Goal: Transaction & Acquisition: Purchase product/service

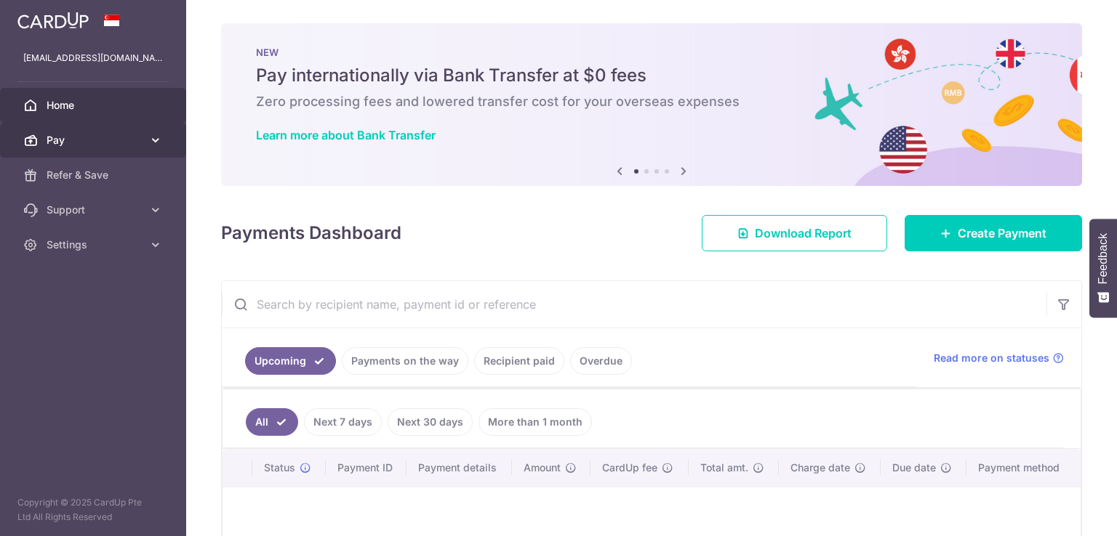
click at [126, 141] on span "Pay" at bounding box center [95, 140] width 96 height 15
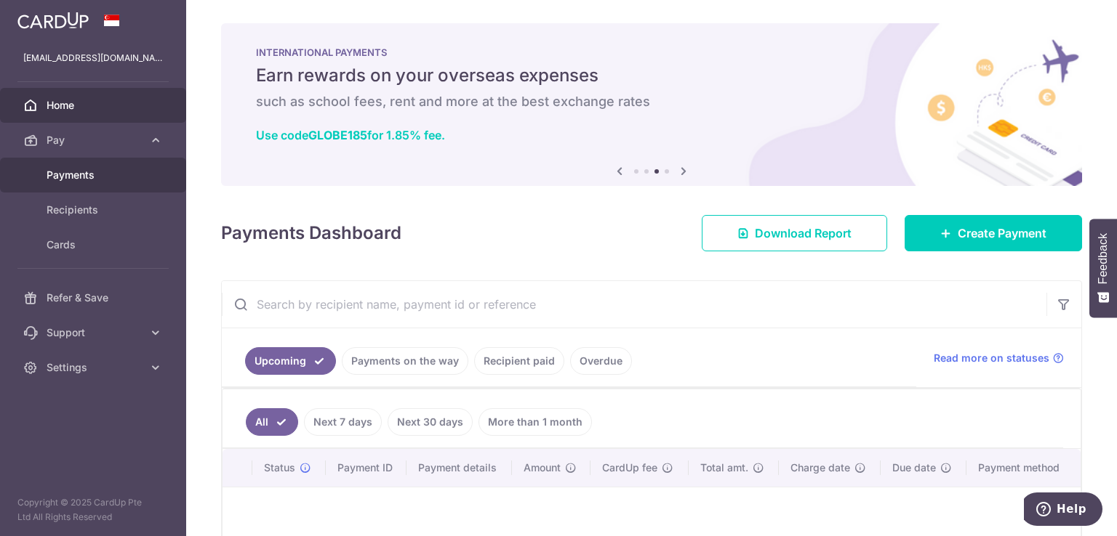
click at [89, 190] on link "Payments" at bounding box center [93, 175] width 186 height 35
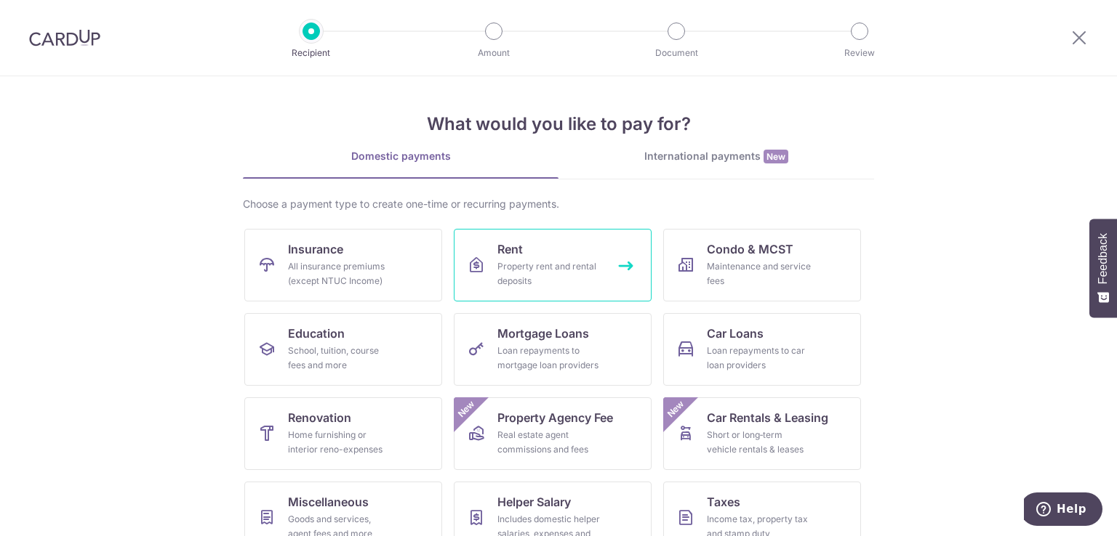
click at [555, 263] on div "Property rent and rental deposits" at bounding box center [549, 274] width 105 height 29
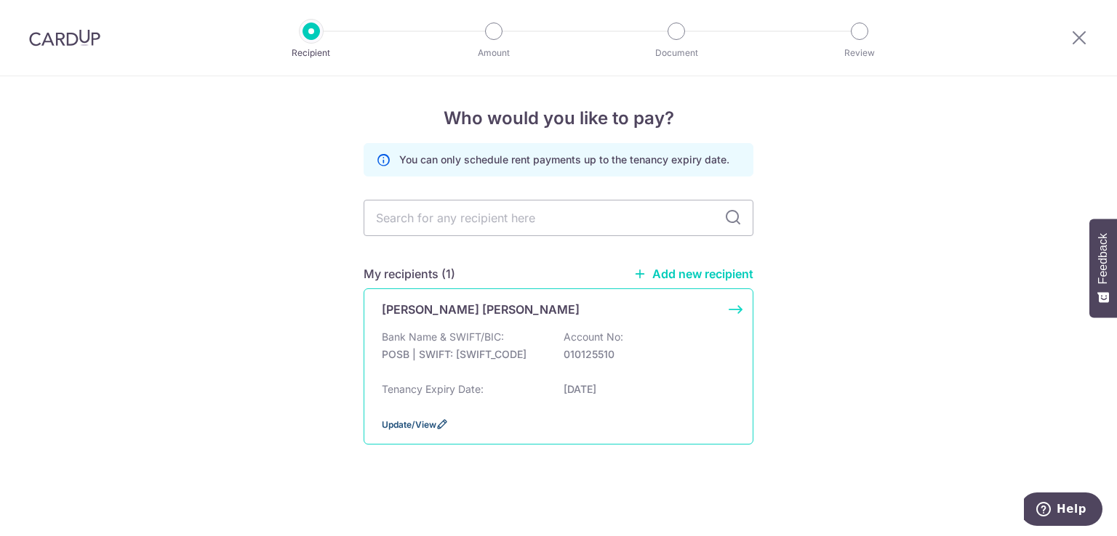
click at [430, 422] on span "Update/View" at bounding box center [409, 424] width 55 height 11
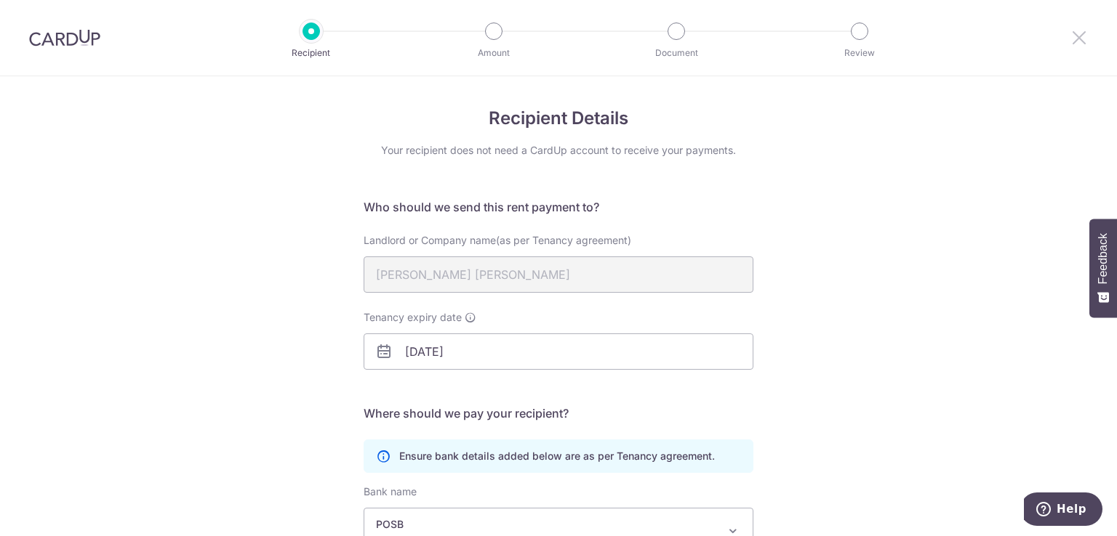
click at [1081, 42] on icon at bounding box center [1078, 37] width 17 height 18
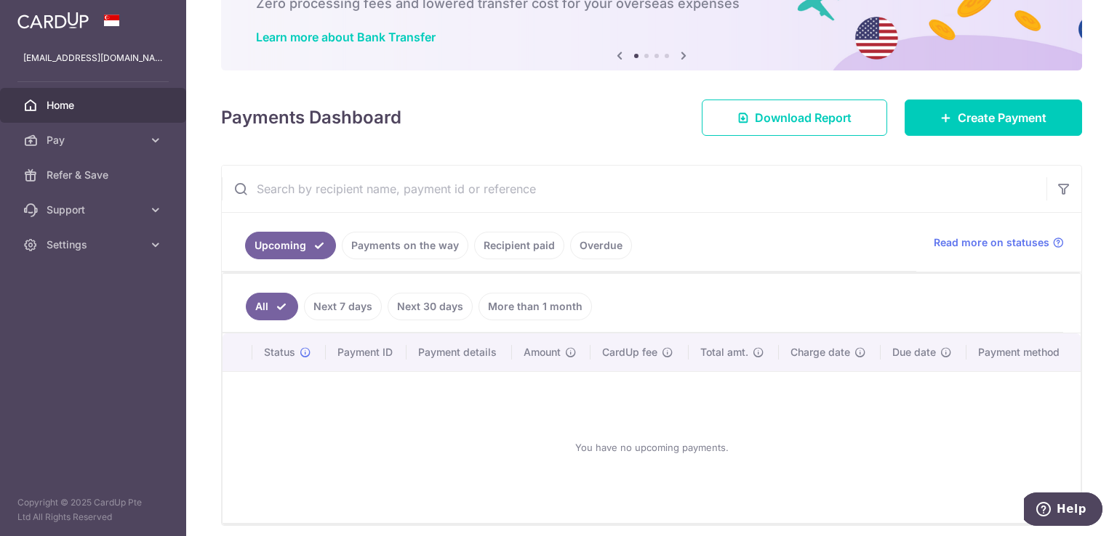
scroll to position [73, 0]
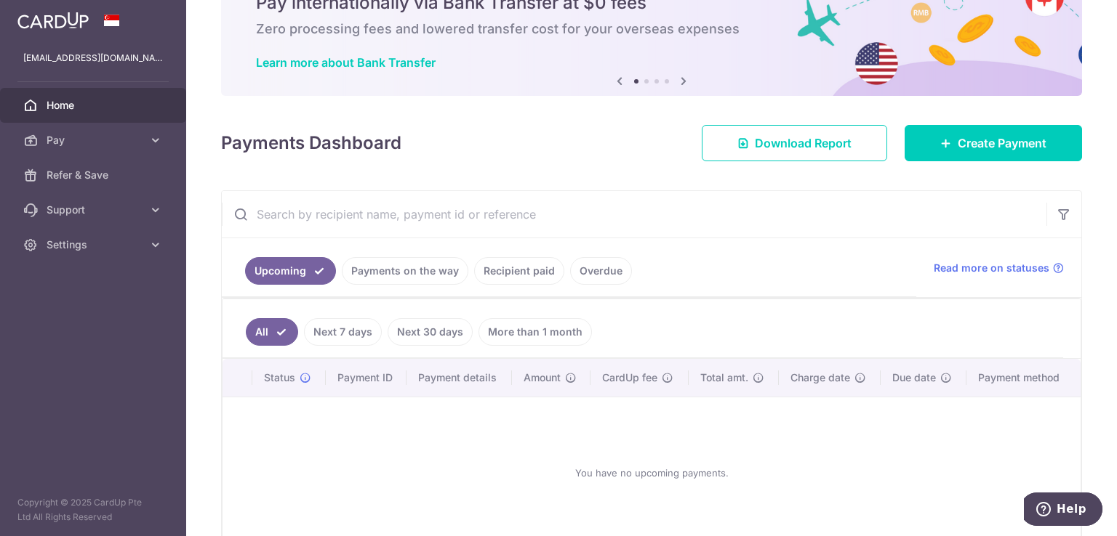
click at [389, 271] on link "Payments on the way" at bounding box center [405, 271] width 126 height 28
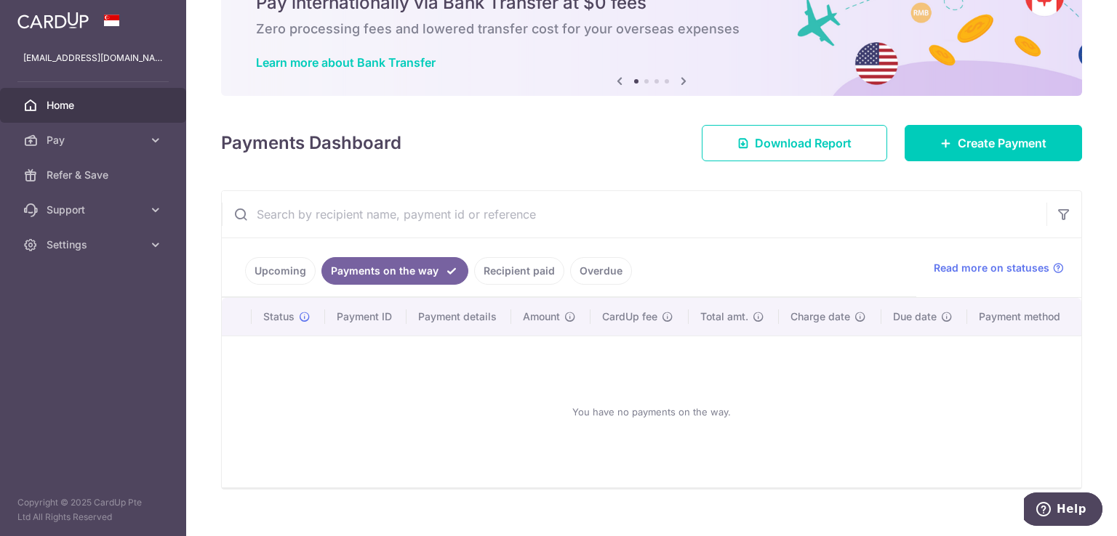
click at [542, 271] on link "Recipient paid" at bounding box center [519, 271] width 90 height 28
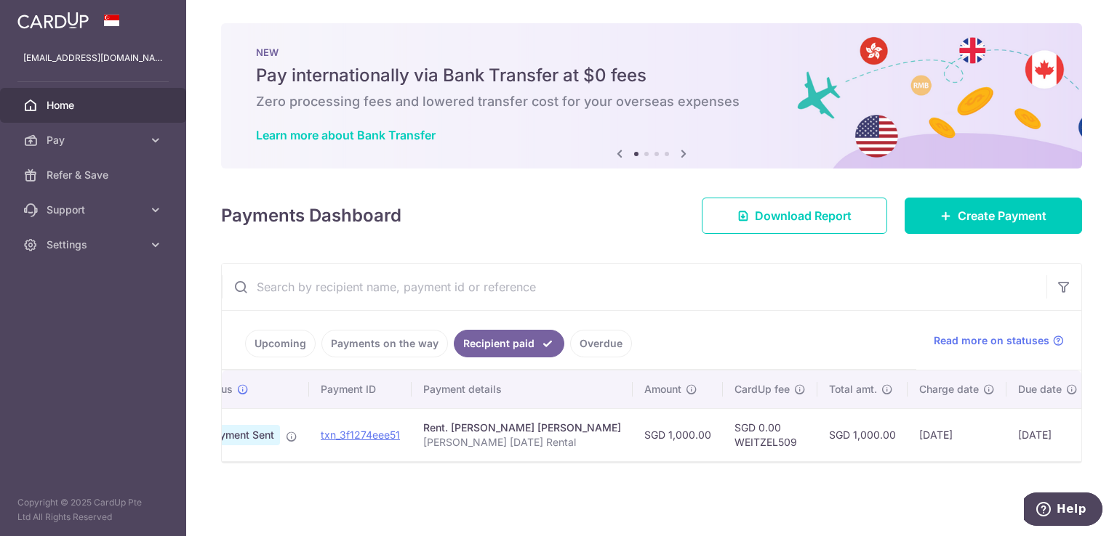
scroll to position [0, 0]
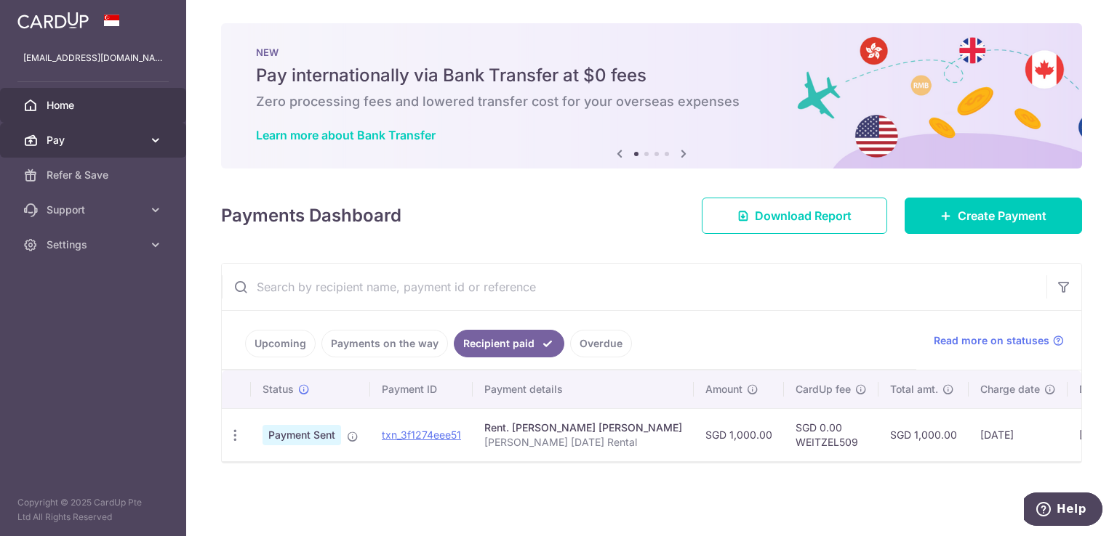
click at [77, 145] on span "Pay" at bounding box center [95, 140] width 96 height 15
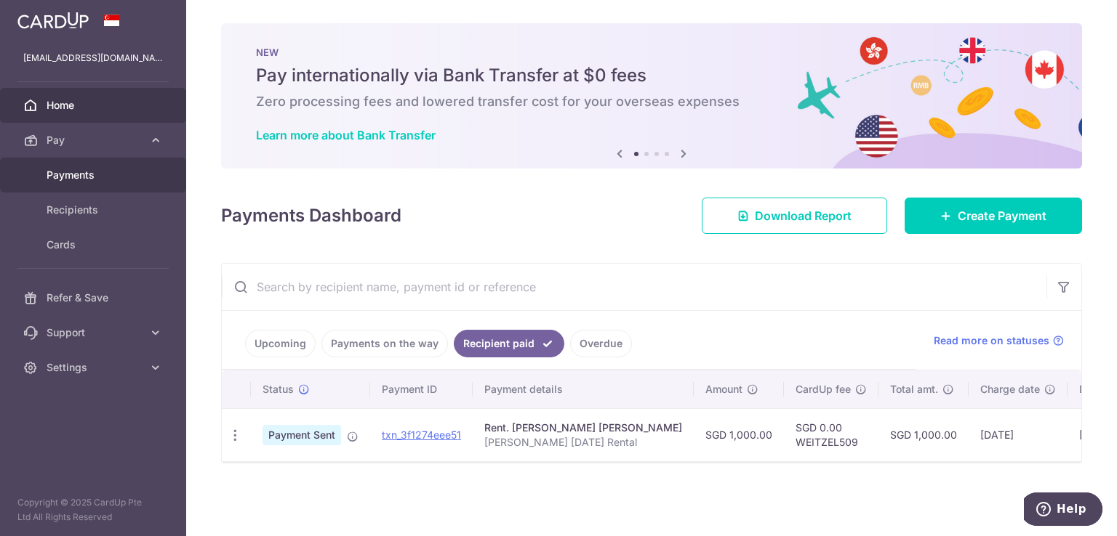
click at [78, 172] on span "Payments" at bounding box center [95, 175] width 96 height 15
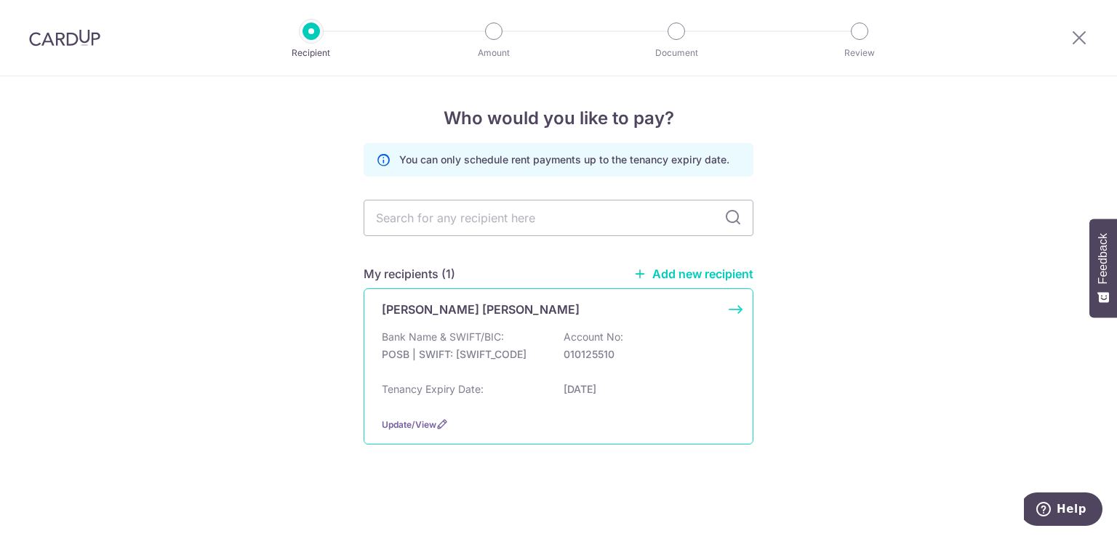
click at [593, 323] on div "[PERSON_NAME] [PERSON_NAME] Bank Name & SWIFT/BIC: POSB | SWIFT: [SWIFT_CODE] A…" at bounding box center [558, 367] width 390 height 156
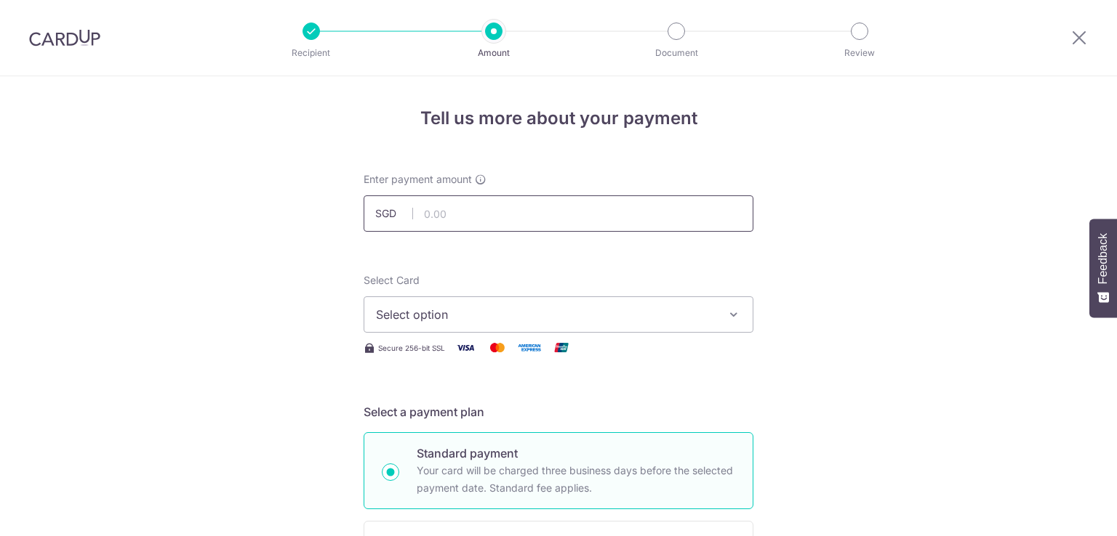
click at [494, 213] on input "text" at bounding box center [558, 214] width 390 height 36
type input "1,200.00"
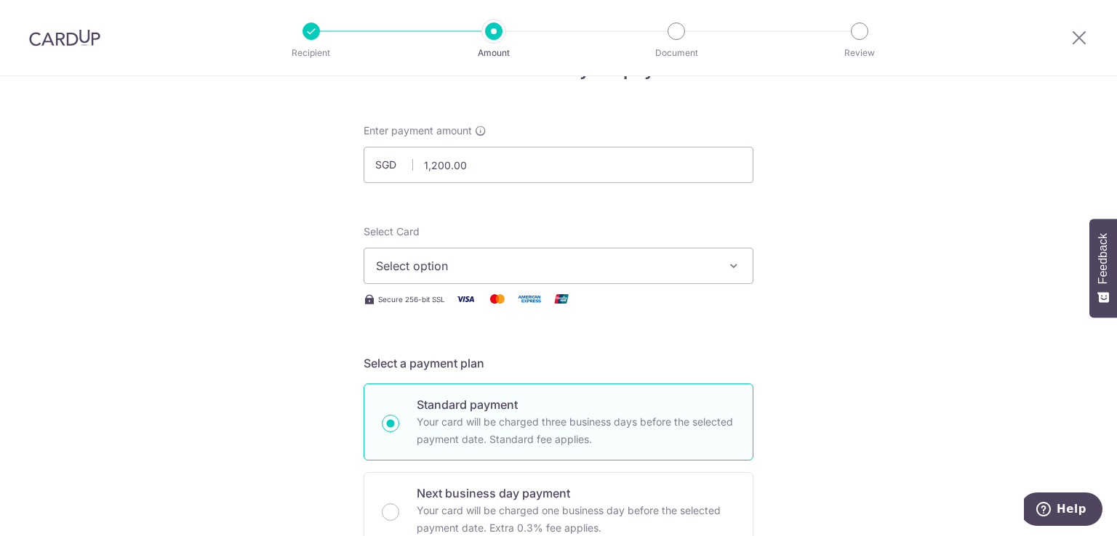
scroll to position [73, 0]
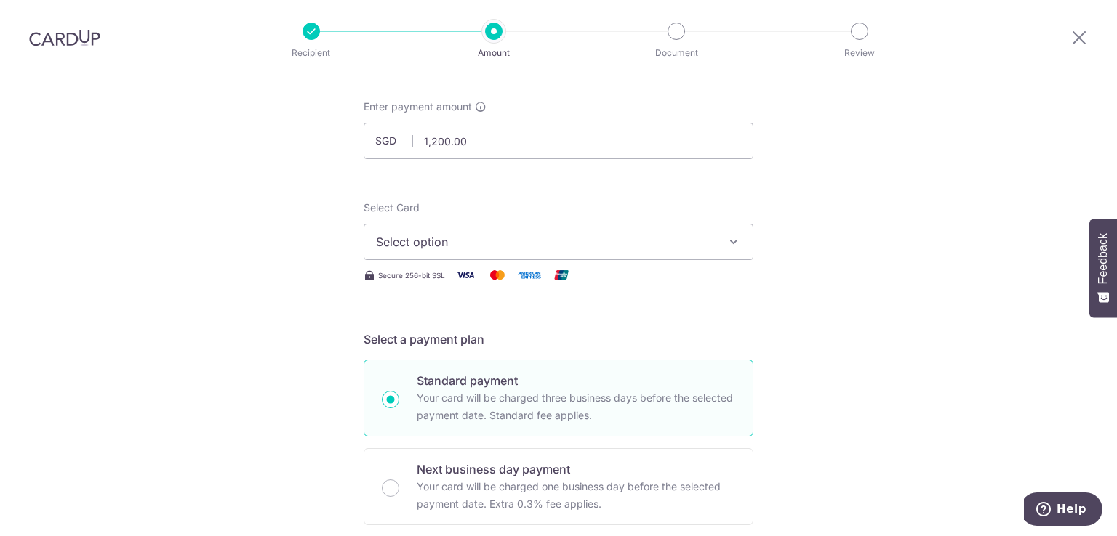
click at [492, 236] on span "Select option" at bounding box center [545, 241] width 339 height 17
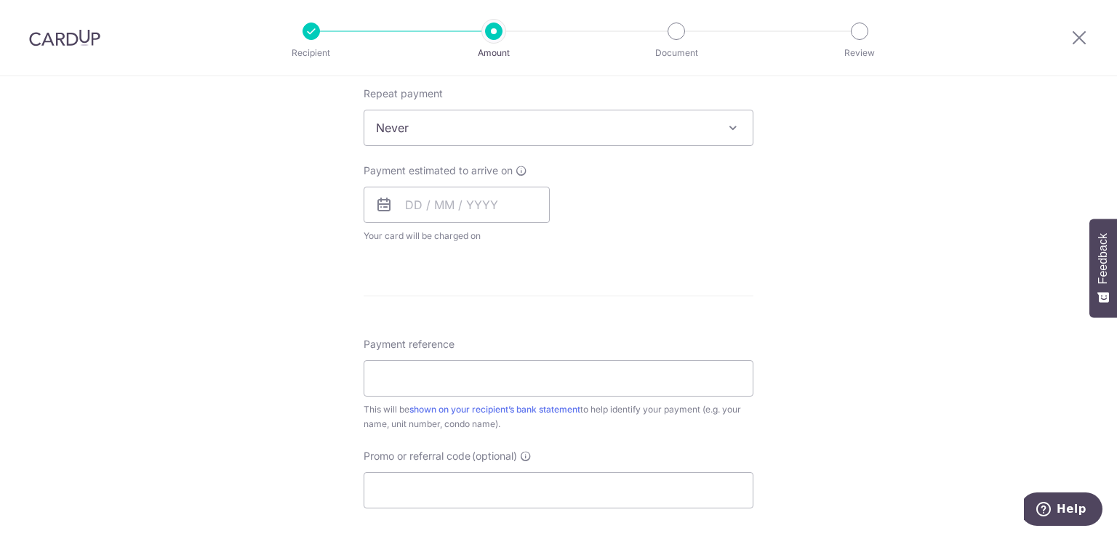
scroll to position [800, 0]
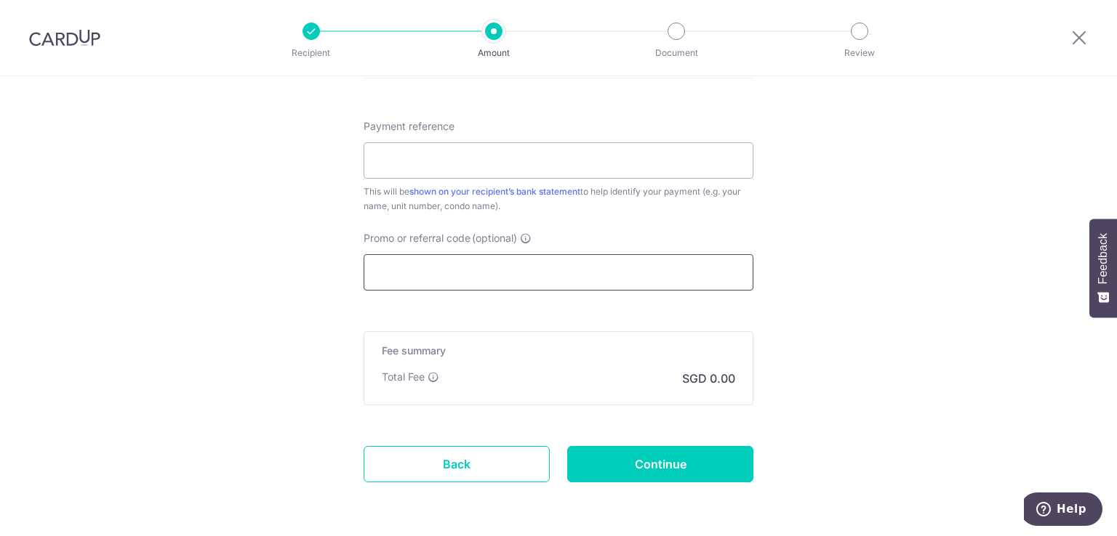
click at [427, 281] on input "Promo or referral code (optional)" at bounding box center [558, 272] width 390 height 36
paste input "SAVERENT179"
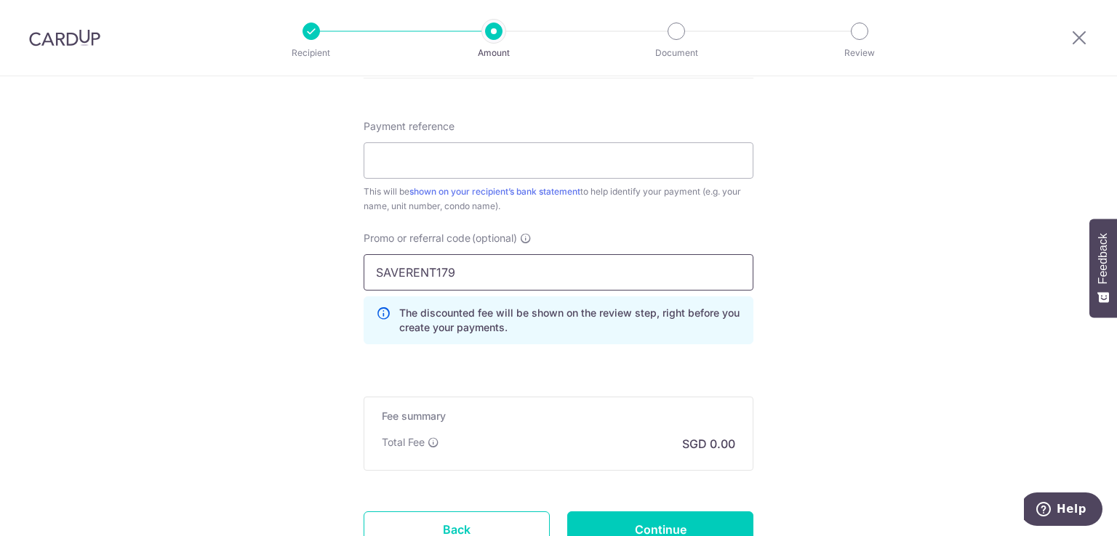
type input "SAVERENT179"
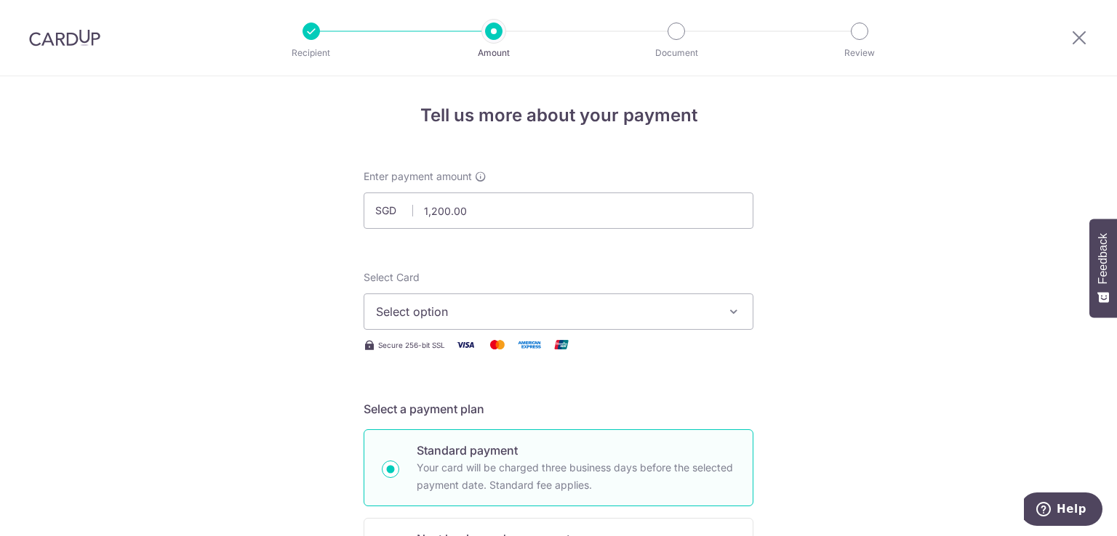
scroll to position [0, 0]
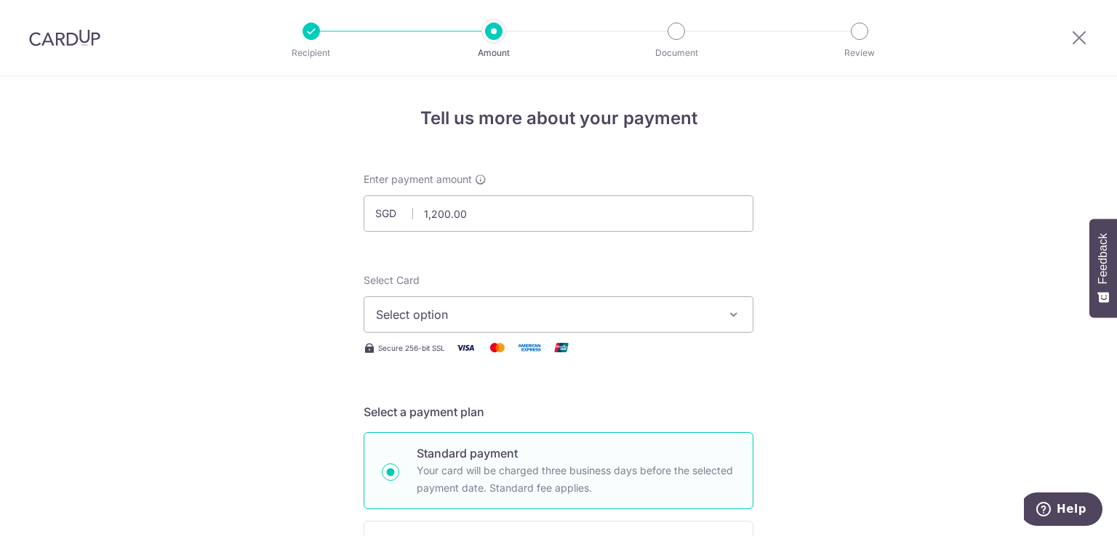
click at [459, 295] on div "Select Card Select option Add credit card Your Cards **** 7335" at bounding box center [558, 303] width 390 height 60
click at [459, 309] on span "Select option" at bounding box center [545, 314] width 339 height 17
